Goal: Find specific page/section: Find specific page/section

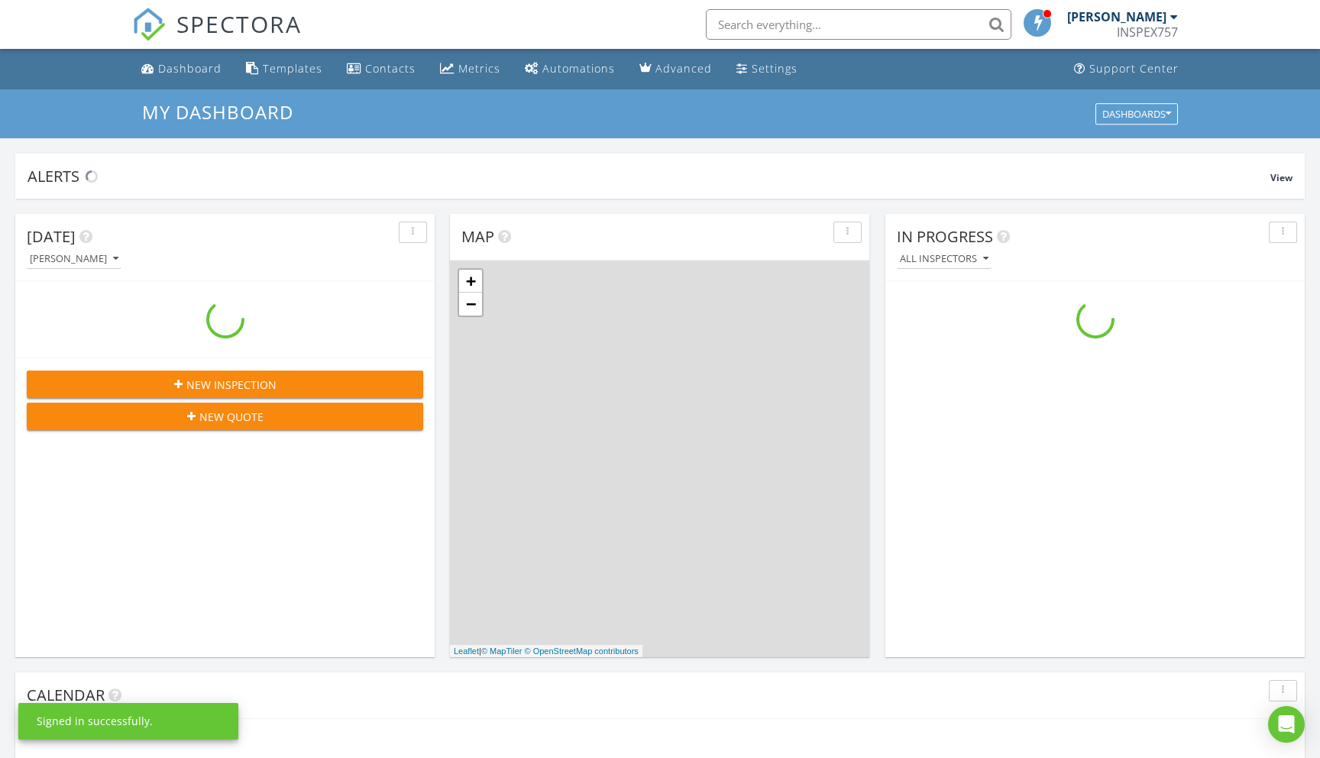
scroll to position [1391, 1321]
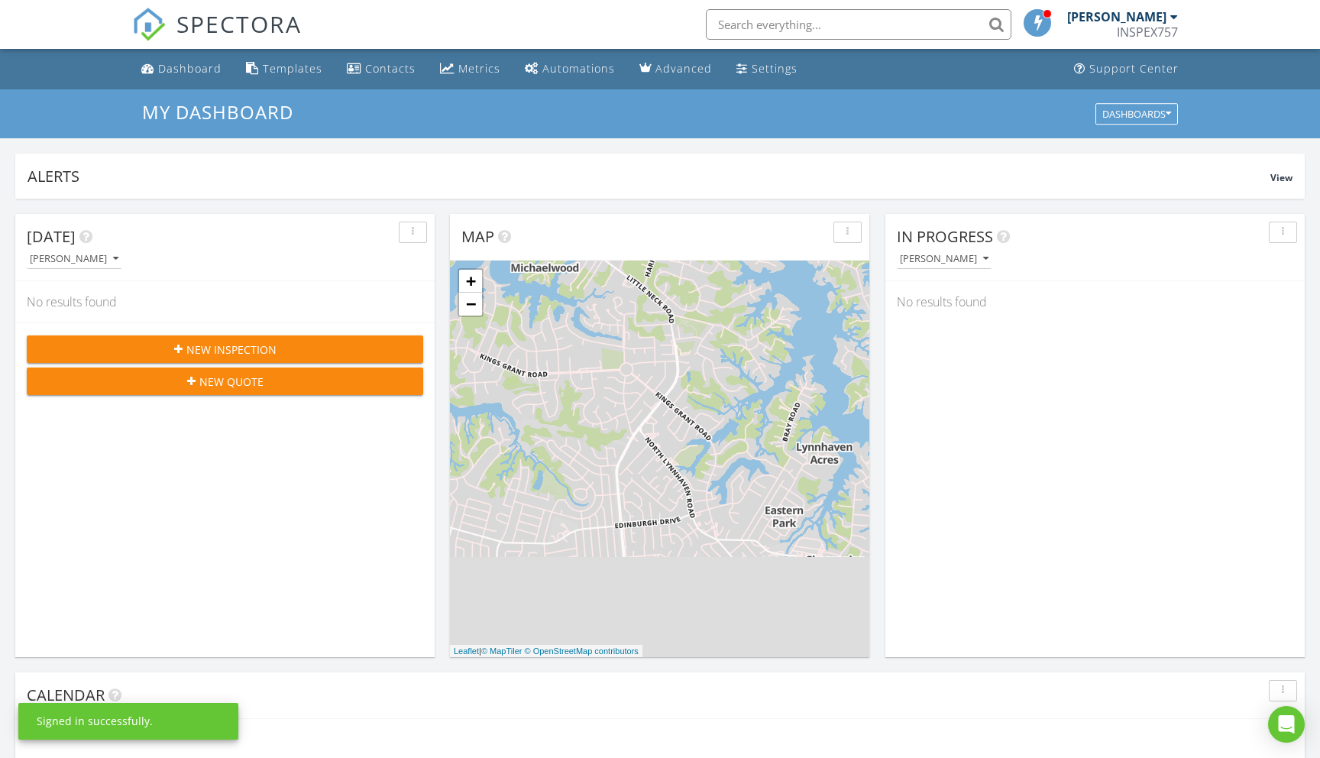
click at [786, 23] on input "text" at bounding box center [859, 24] width 306 height 31
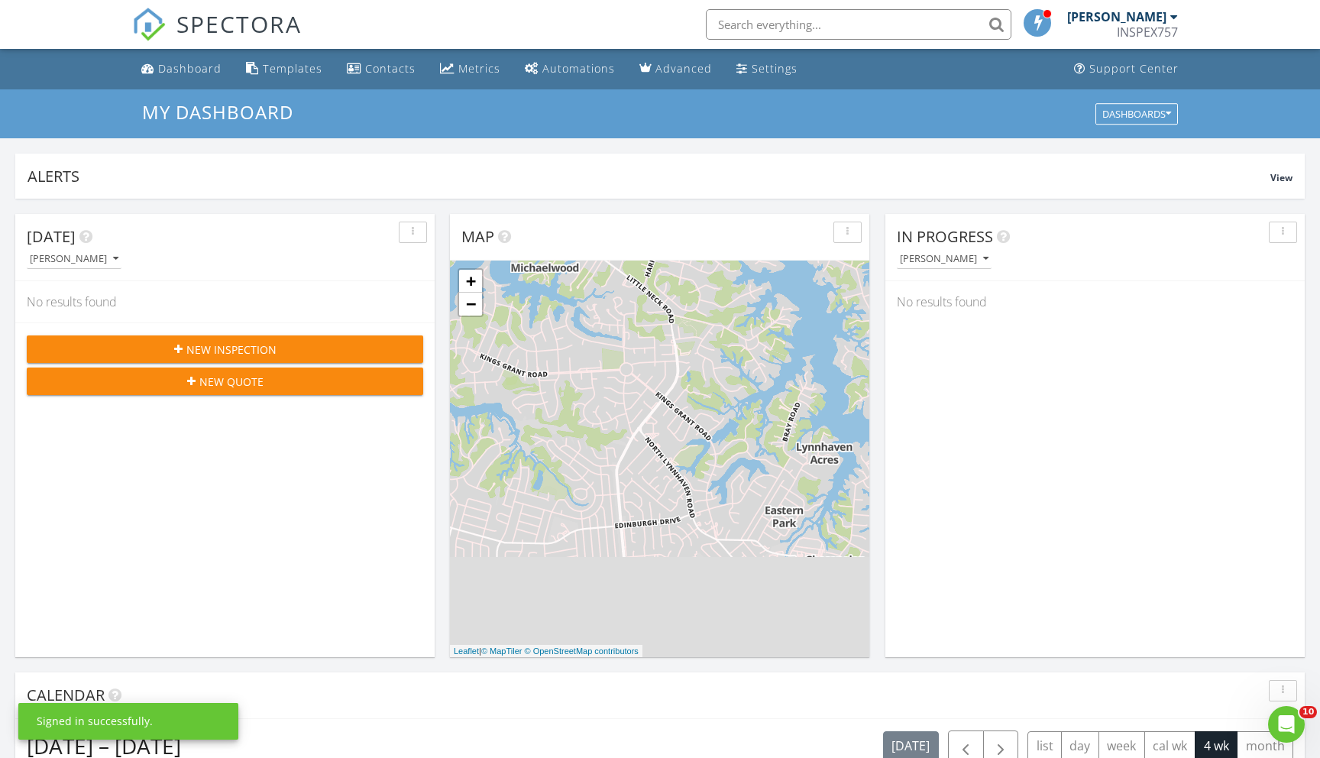
scroll to position [0, 0]
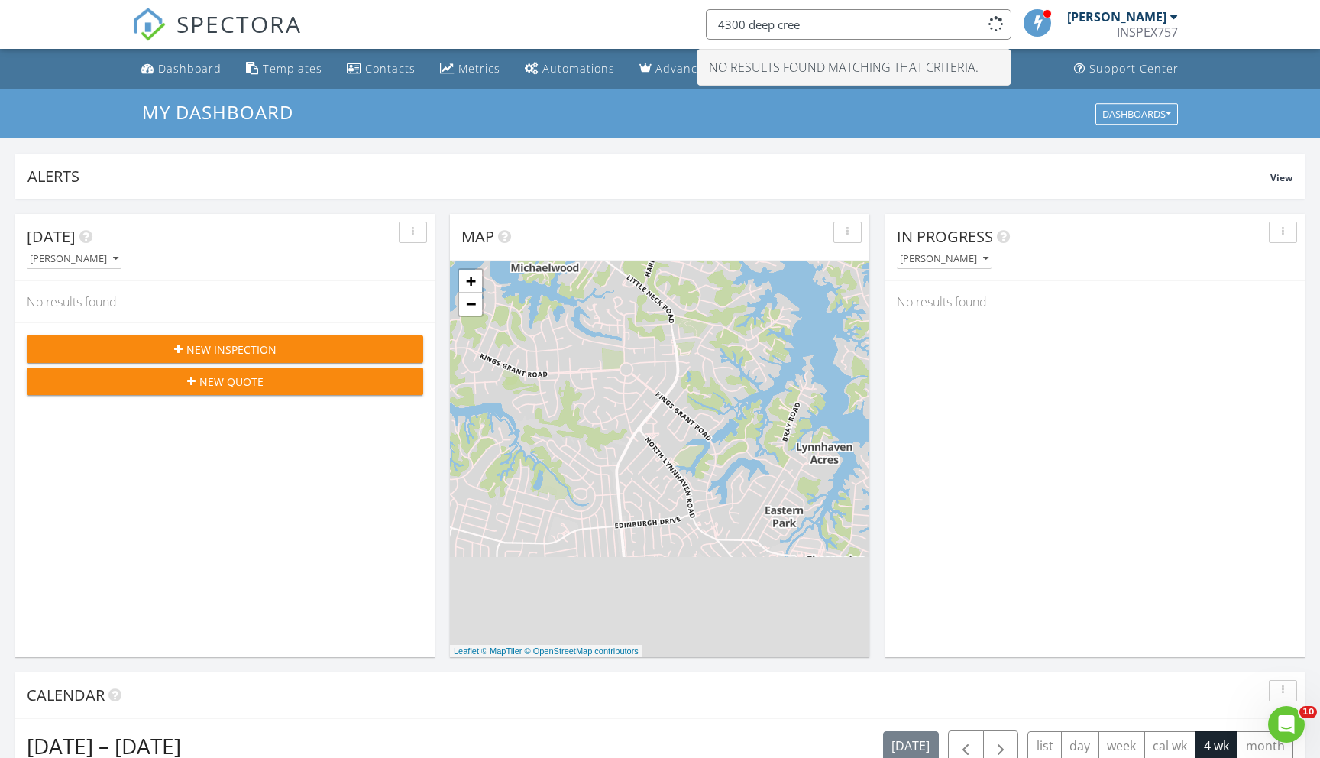
type input "4300 deep creek"
click at [905, 28] on input "4300 deep creek" at bounding box center [859, 24] width 306 height 31
drag, startPoint x: 826, startPoint y: 24, endPoint x: 720, endPoint y: 24, distance: 106.2
click at [720, 24] on input "4300 deep creek" at bounding box center [859, 24] width 306 height 31
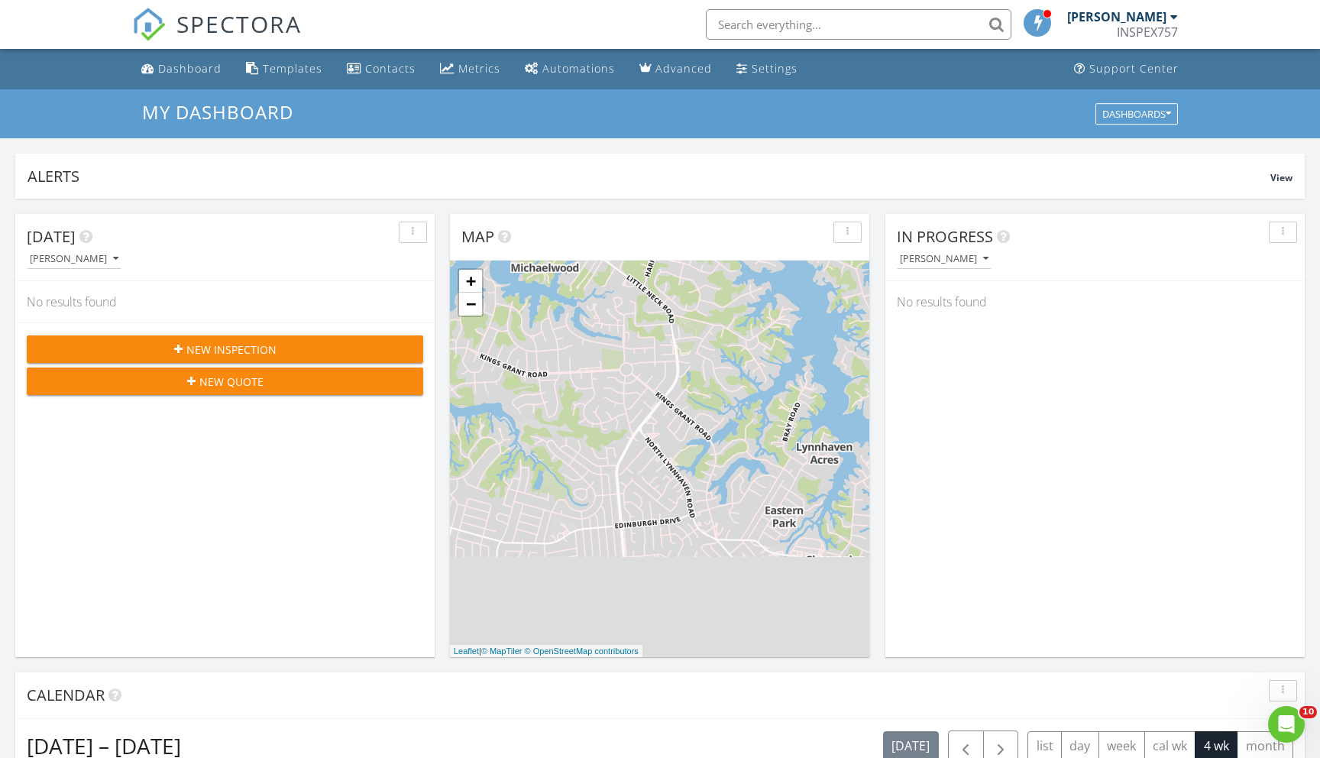
click at [684, 22] on div "SPECTORA Greg Chapman INSPEX757 Role: Inspector Change Role Dashboard New Inspe…" at bounding box center [660, 24] width 1056 height 49
click at [756, 22] on input "text" at bounding box center [859, 24] width 306 height 31
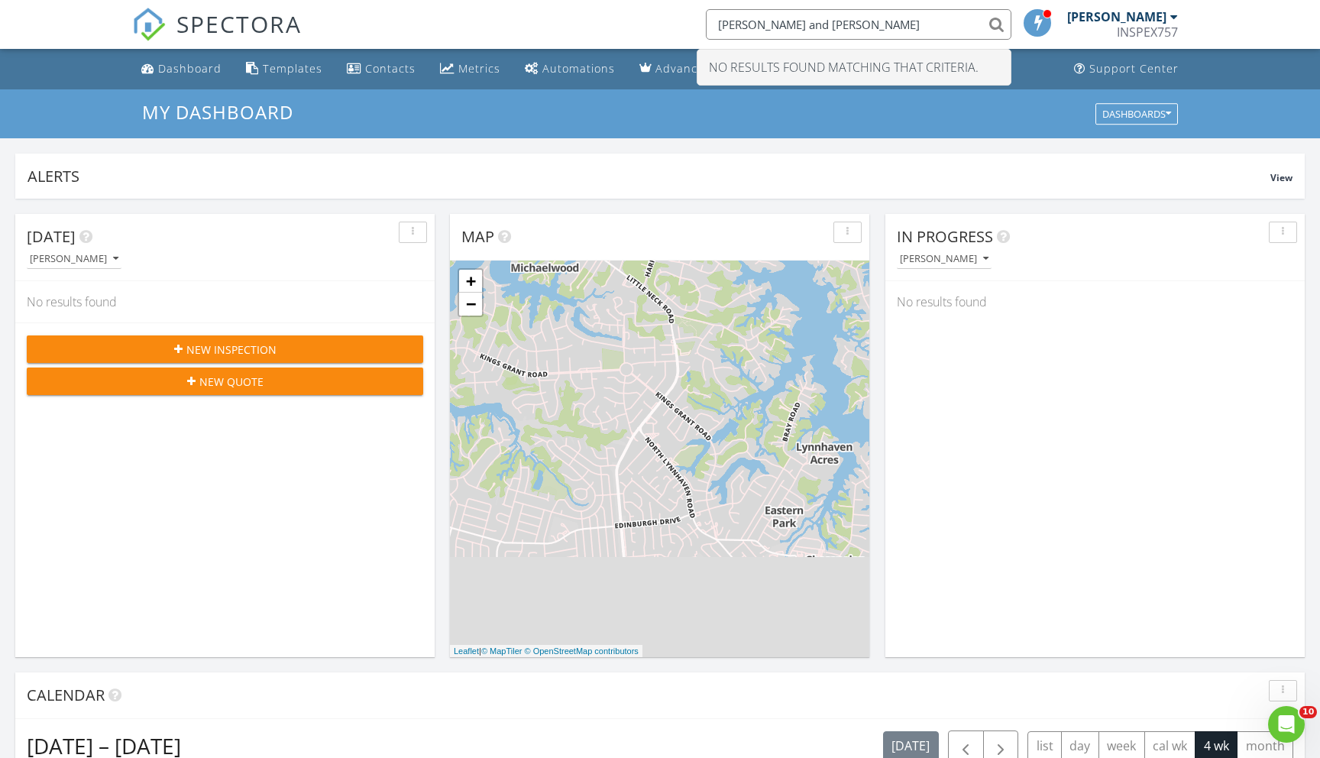
type input "rebecca and emelio"
drag, startPoint x: 843, startPoint y: 24, endPoint x: 721, endPoint y: 26, distance: 121.5
click at [721, 26] on input "rebecca and emelio" at bounding box center [859, 24] width 306 height 31
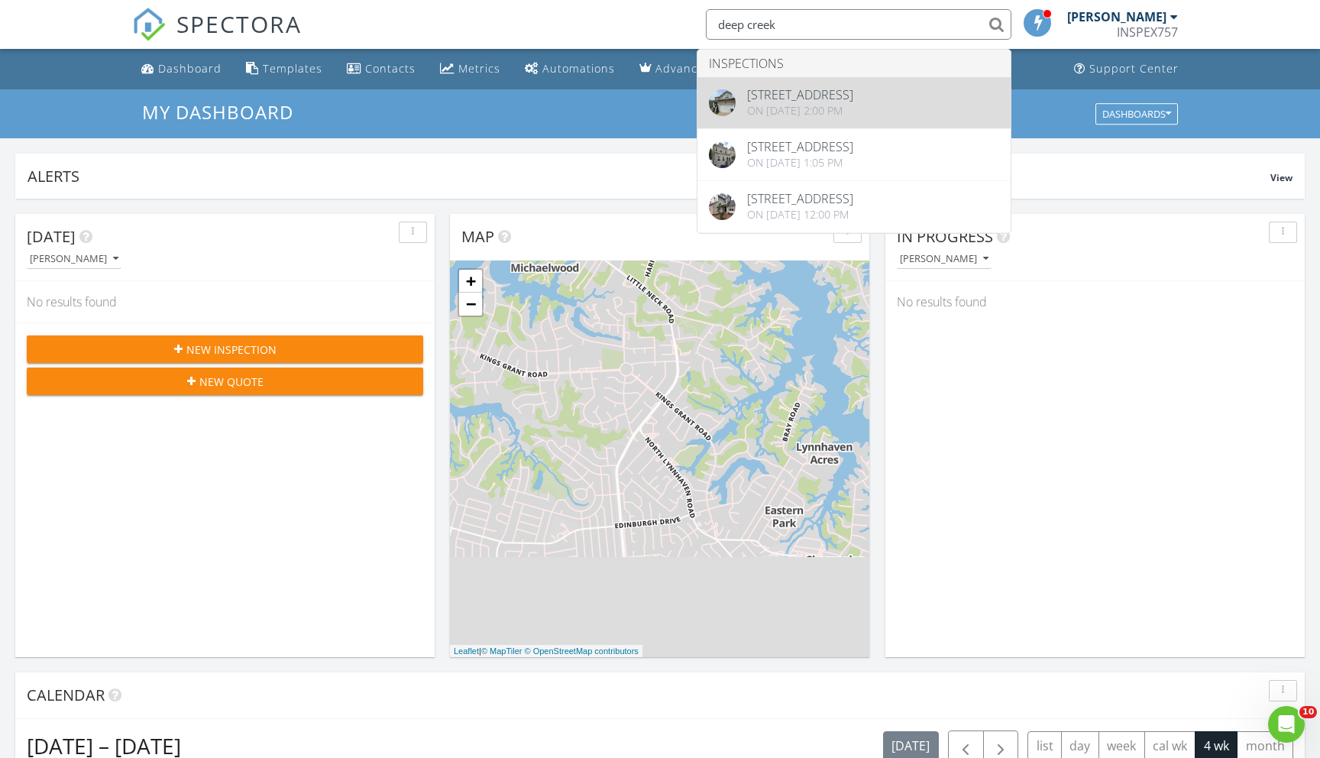
type input "deep creek"
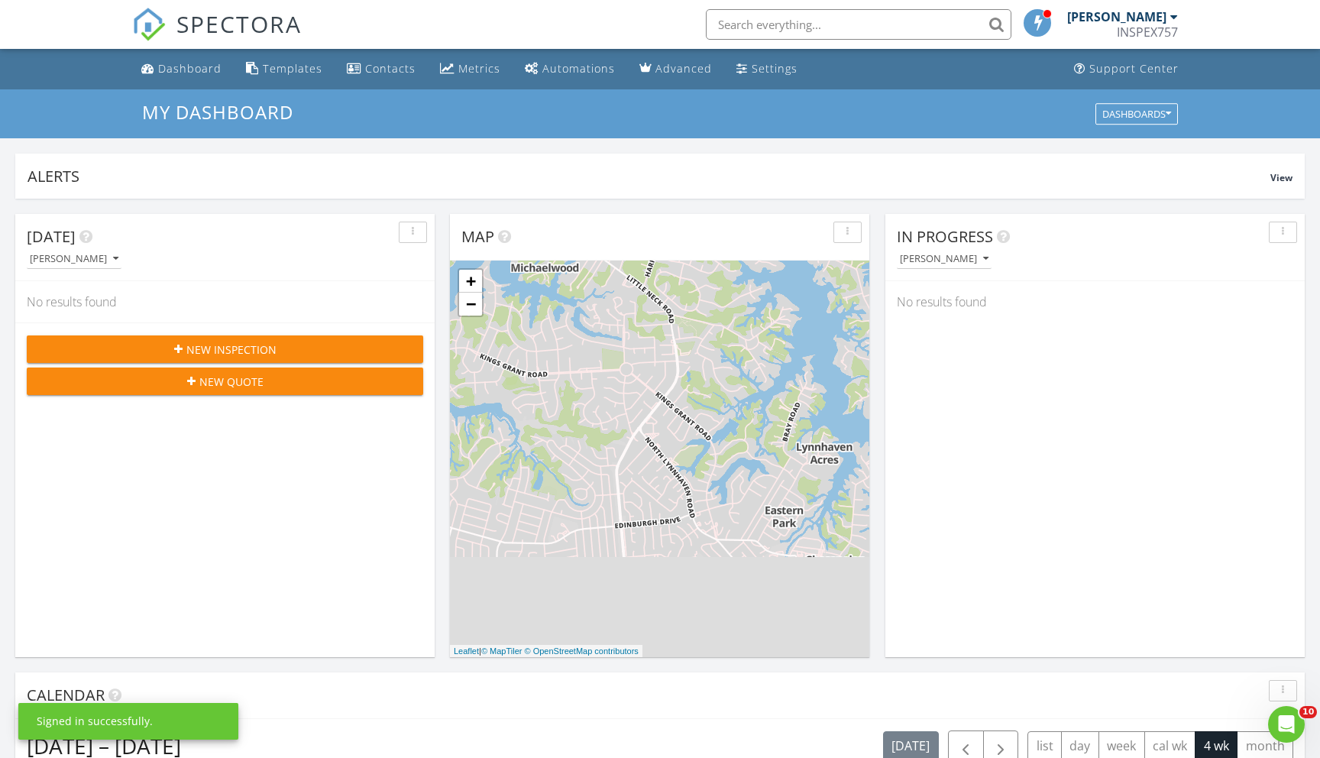
click at [794, 21] on input "text" at bounding box center [859, 24] width 306 height 31
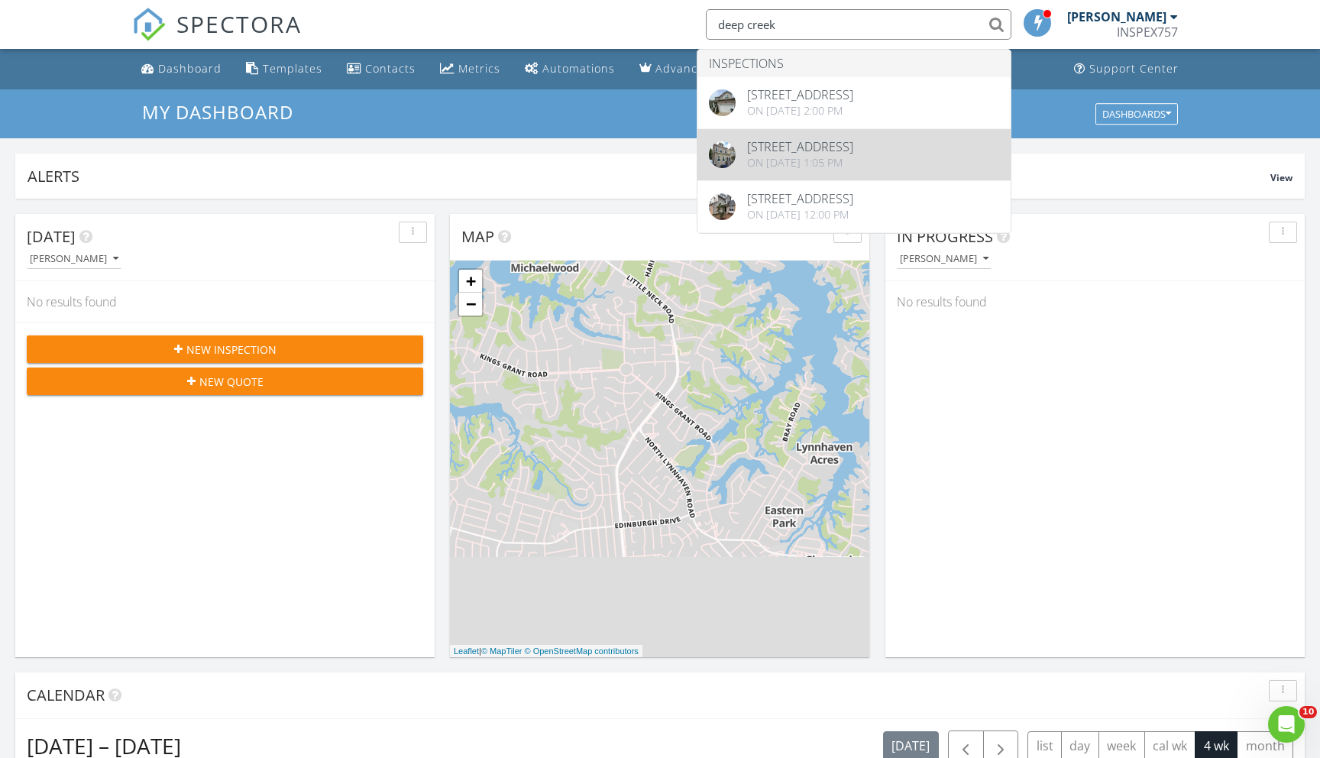
type input "deep creek"
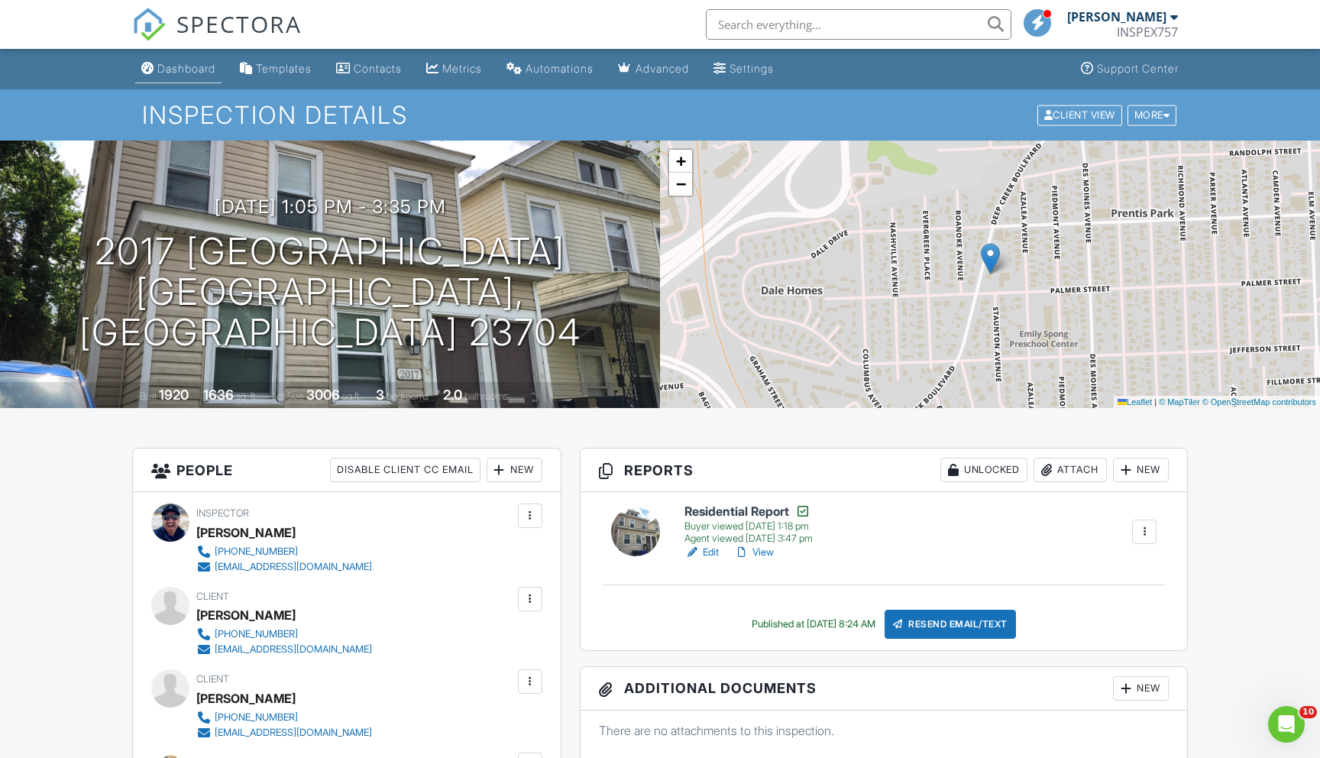
click at [190, 70] on div "Dashboard" at bounding box center [186, 68] width 58 height 13
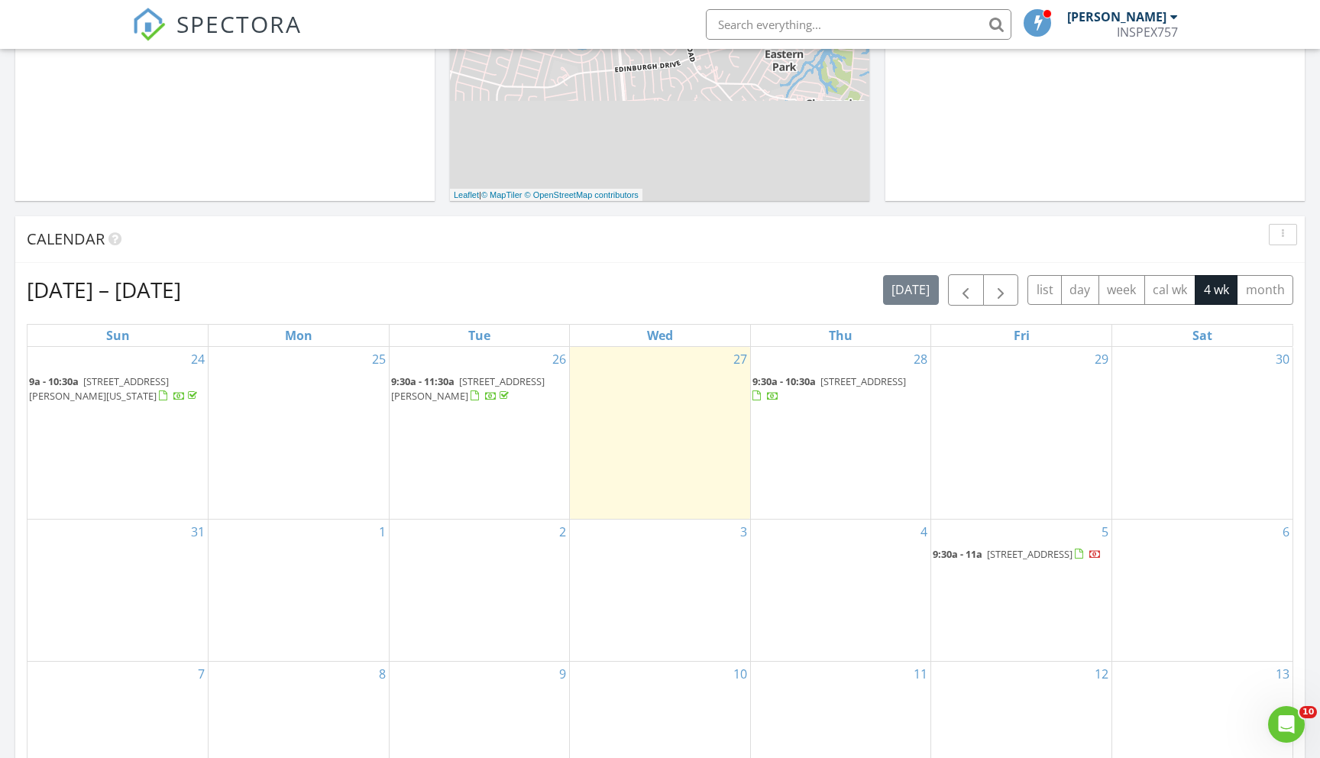
scroll to position [301, 0]
